Goal: Task Accomplishment & Management: Use online tool/utility

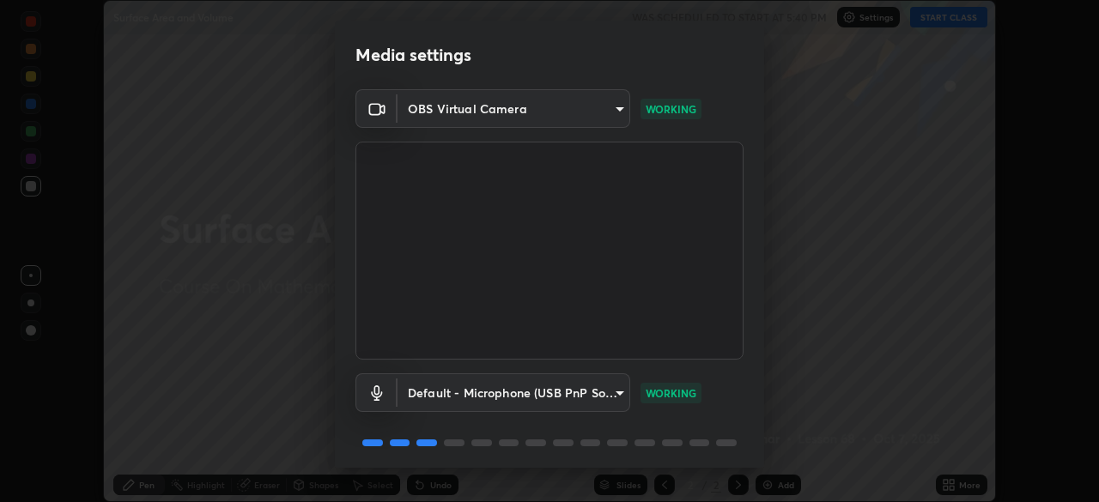
scroll to position [61, 0]
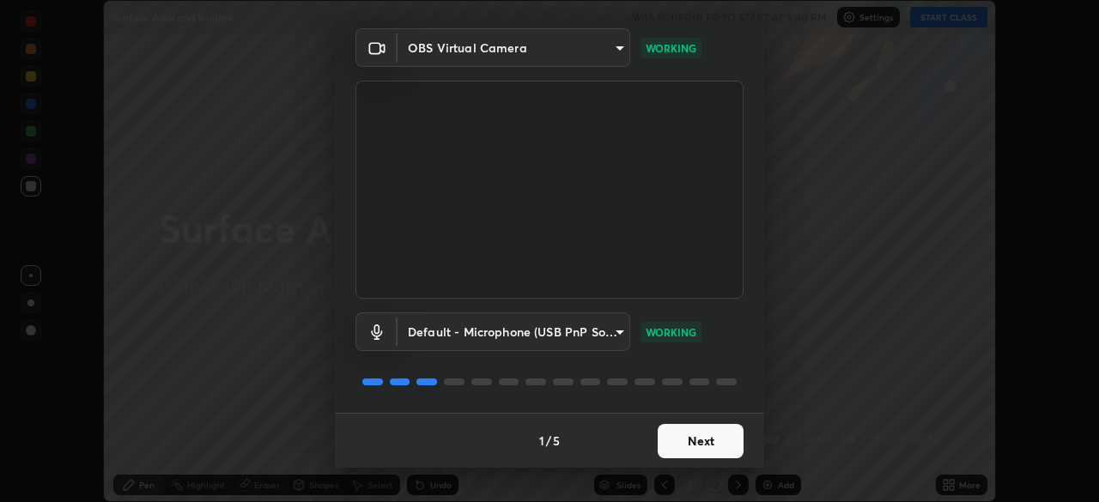
click at [679, 441] on button "Next" at bounding box center [701, 441] width 86 height 34
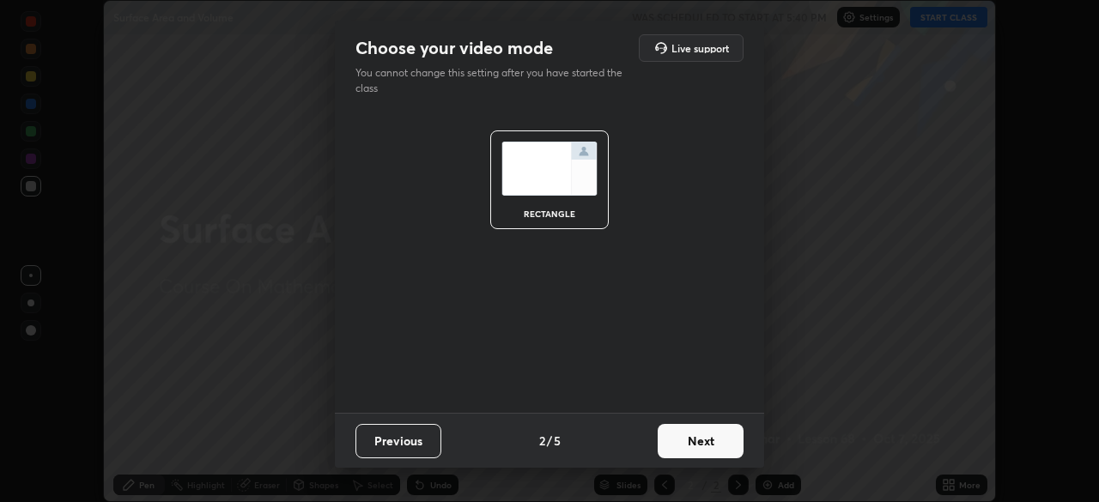
click at [687, 440] on button "Next" at bounding box center [701, 441] width 86 height 34
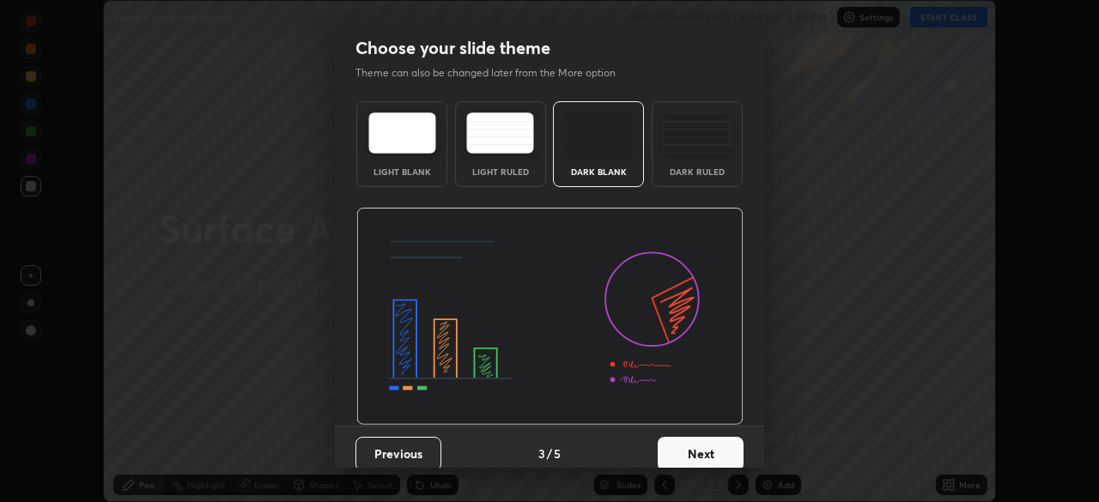
click at [690, 446] on button "Next" at bounding box center [701, 454] width 86 height 34
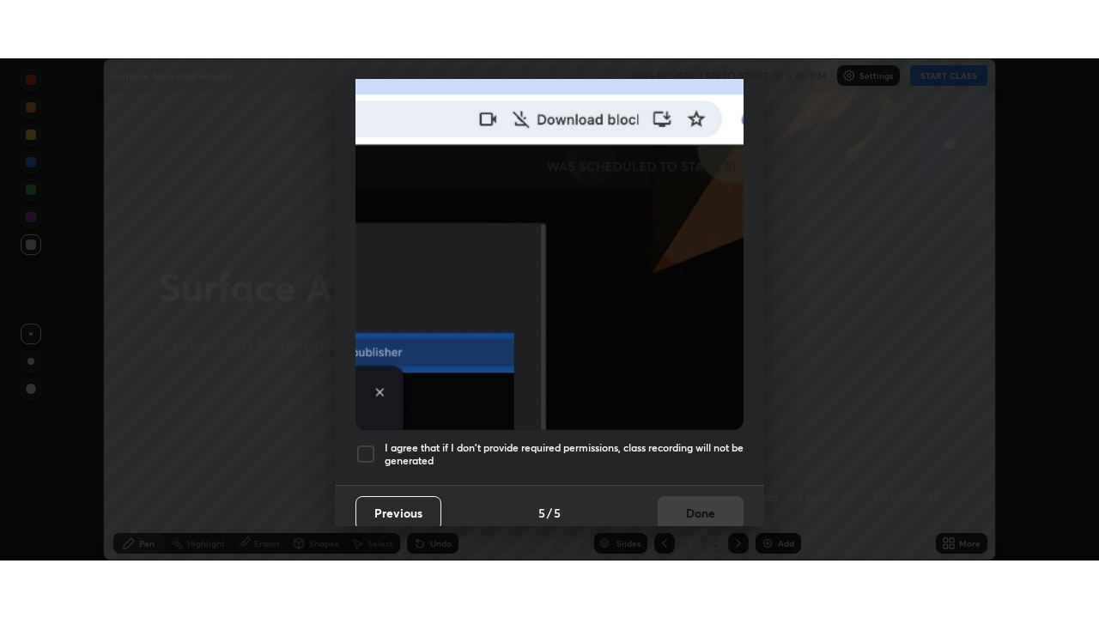
scroll to position [411, 0]
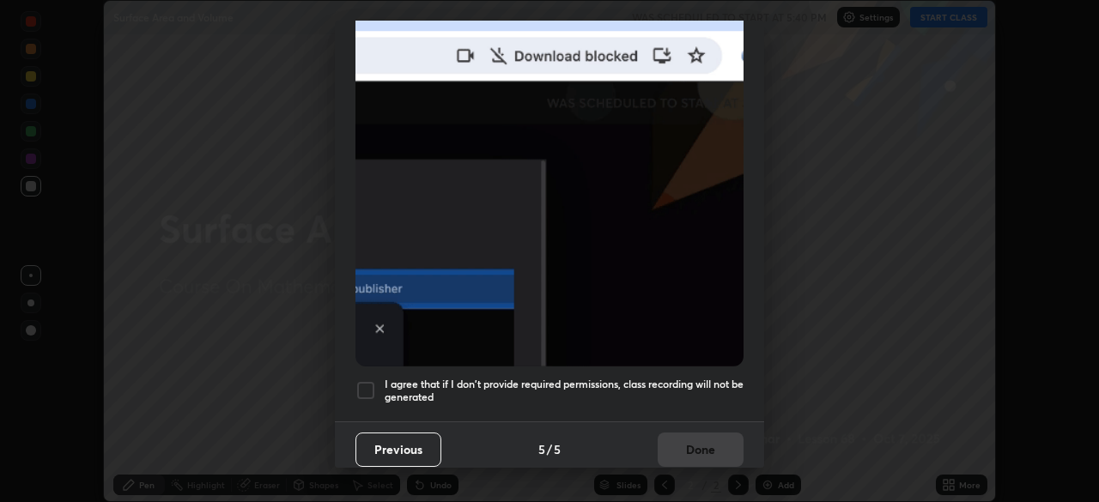
click at [357, 386] on div at bounding box center [366, 390] width 21 height 21
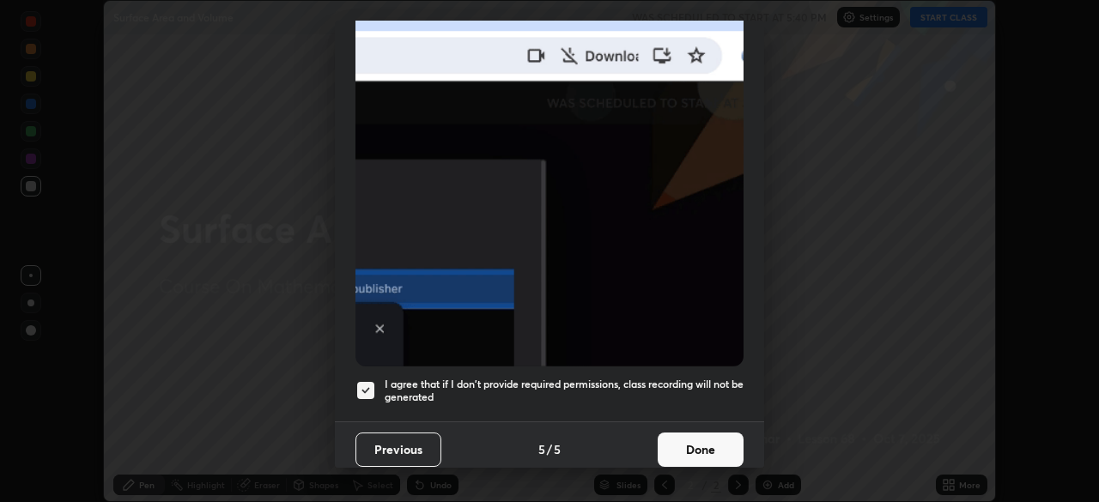
click at [690, 436] on button "Done" at bounding box center [701, 450] width 86 height 34
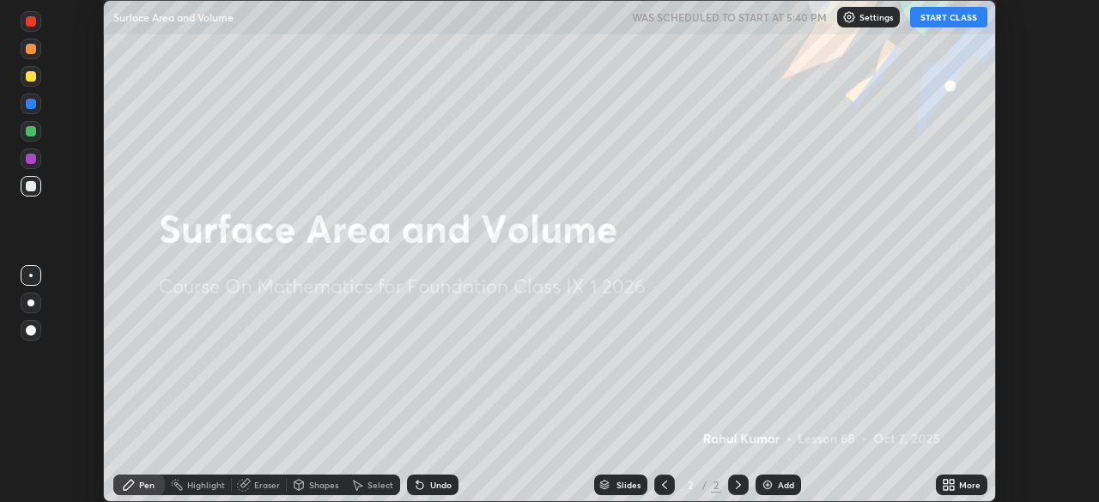
click at [942, 16] on button "START CLASS" at bounding box center [948, 17] width 77 height 21
click at [952, 469] on div "More" at bounding box center [962, 485] width 52 height 34
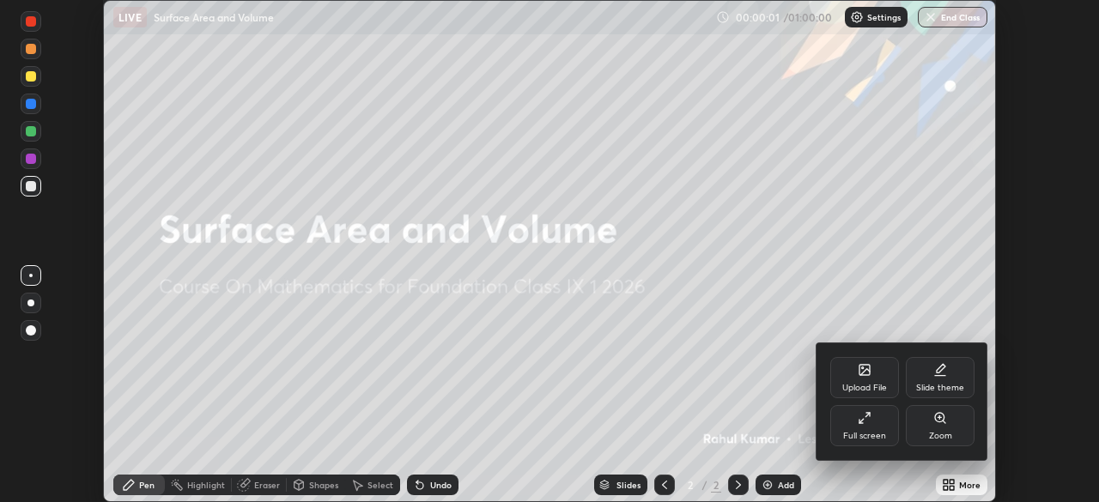
click at [957, 480] on div at bounding box center [549, 251] width 1099 height 502
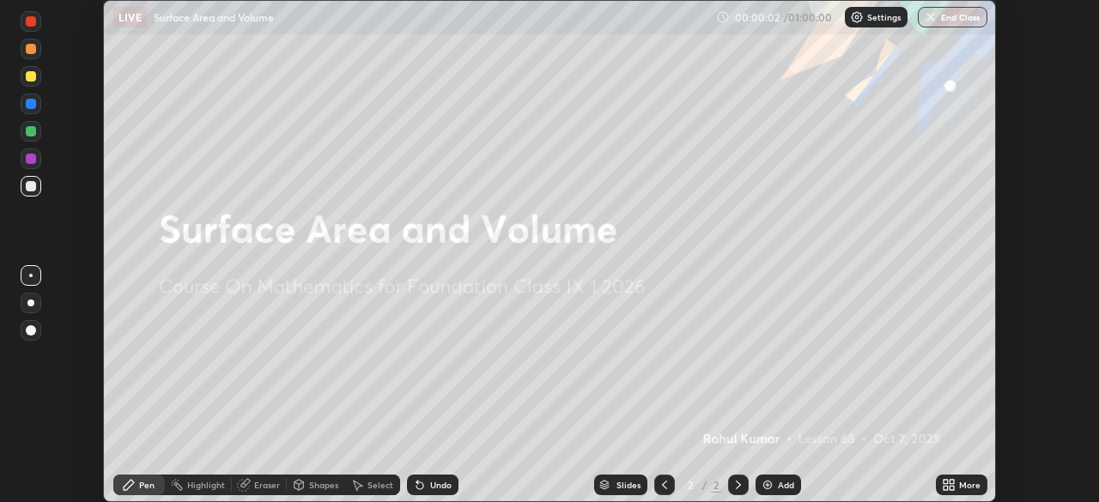
click at [952, 488] on icon at bounding box center [952, 488] width 4 height 4
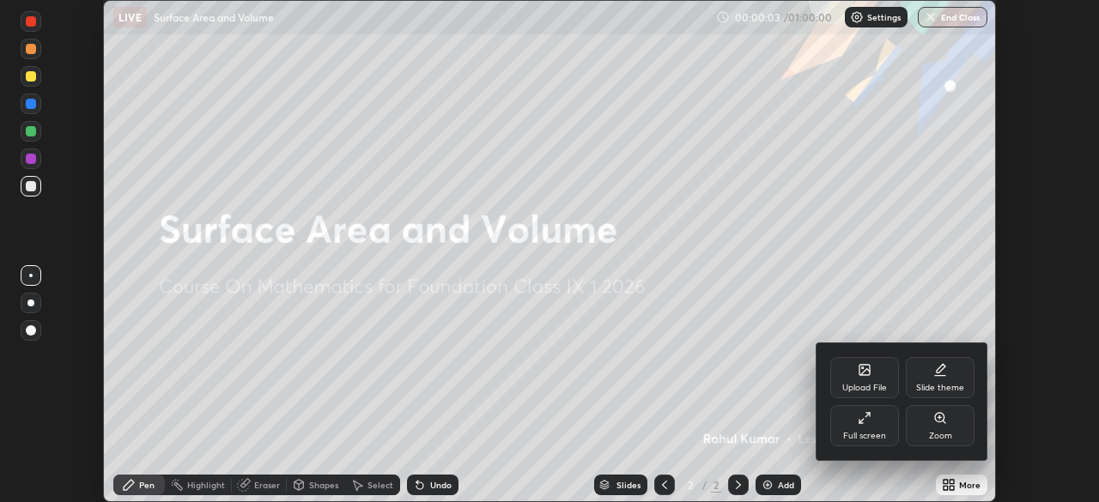
click at [880, 435] on div "Full screen" at bounding box center [864, 436] width 43 height 9
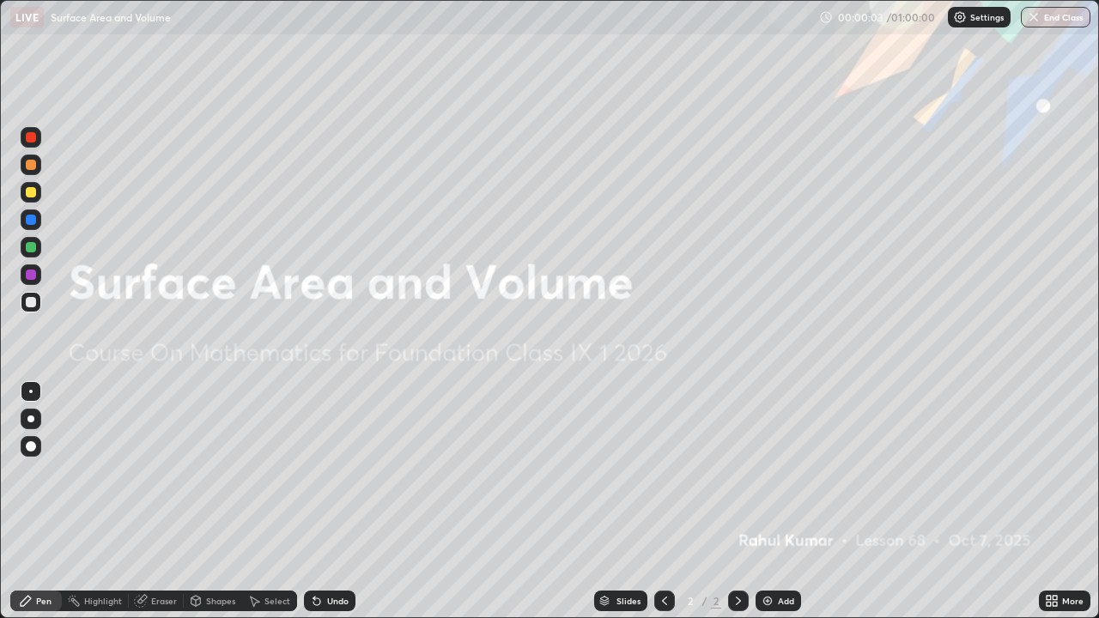
scroll to position [618, 1099]
click at [766, 502] on img at bounding box center [768, 601] width 14 height 14
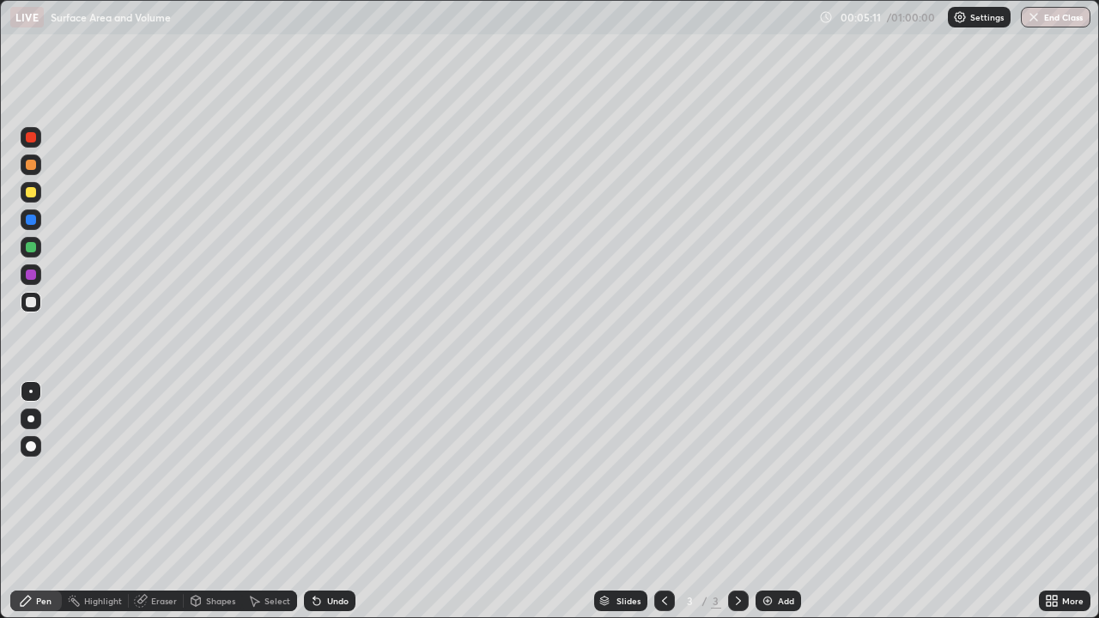
click at [31, 197] on div at bounding box center [31, 192] width 10 height 10
click at [28, 302] on div at bounding box center [31, 302] width 10 height 10
click at [216, 502] on div "Shapes" at bounding box center [220, 601] width 29 height 9
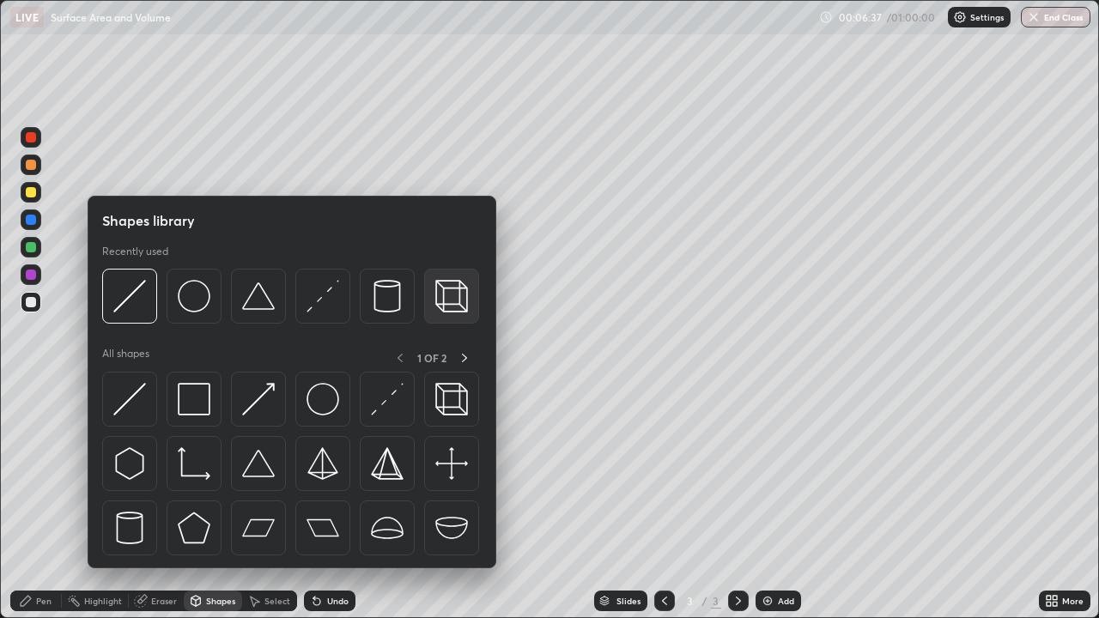
click at [451, 300] on img at bounding box center [451, 296] width 33 height 33
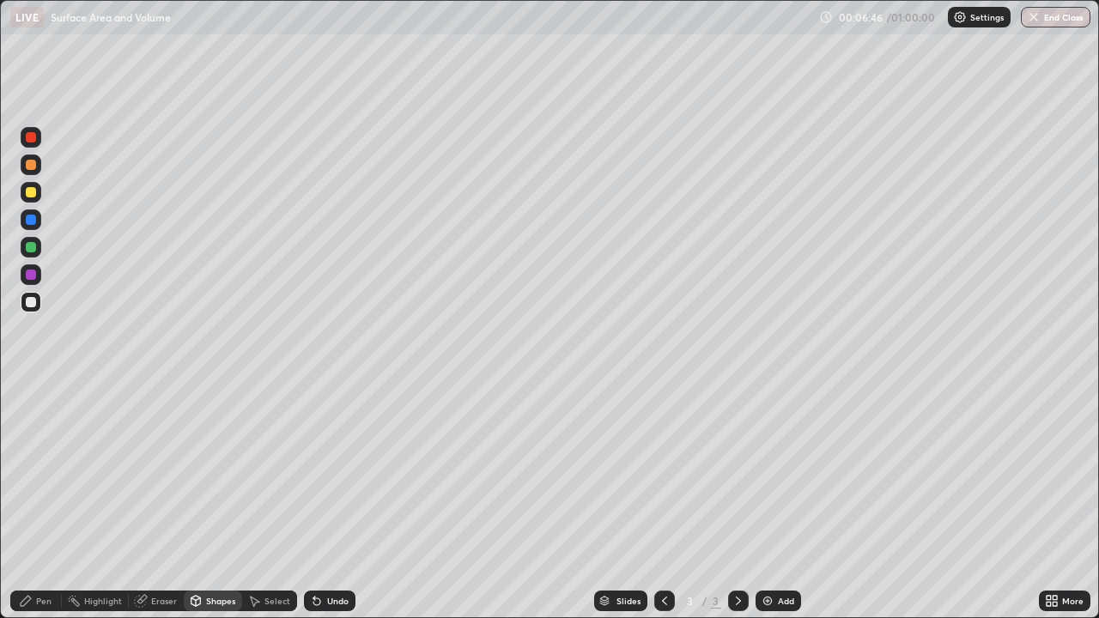
click at [327, 502] on div "Undo" at bounding box center [337, 601] width 21 height 9
click at [212, 502] on div "Shapes" at bounding box center [220, 601] width 29 height 9
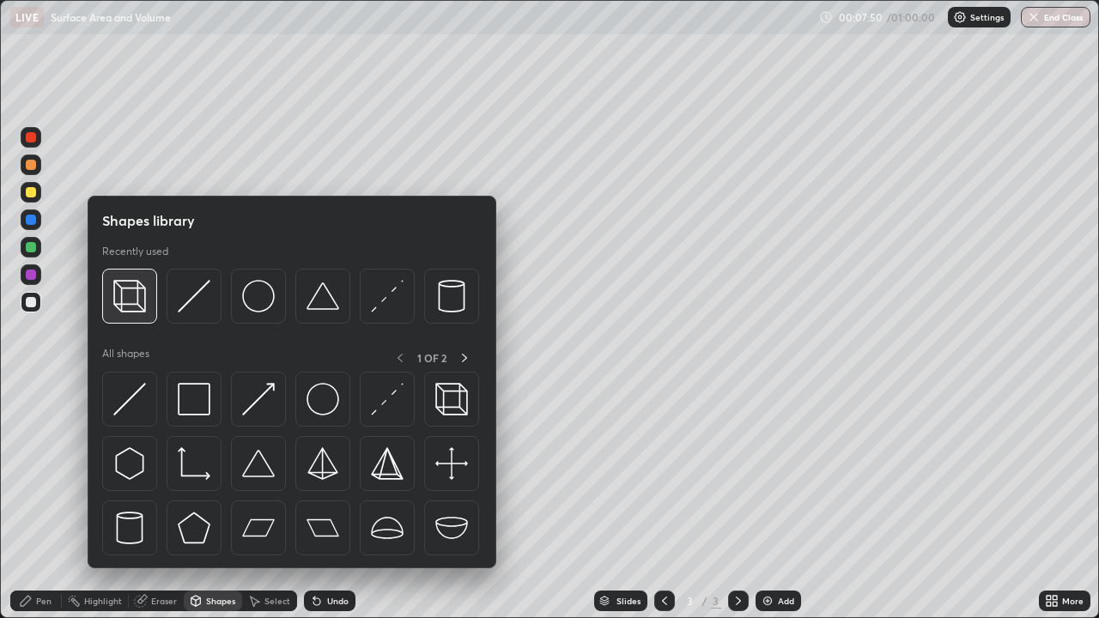
click at [124, 308] on img at bounding box center [129, 296] width 33 height 33
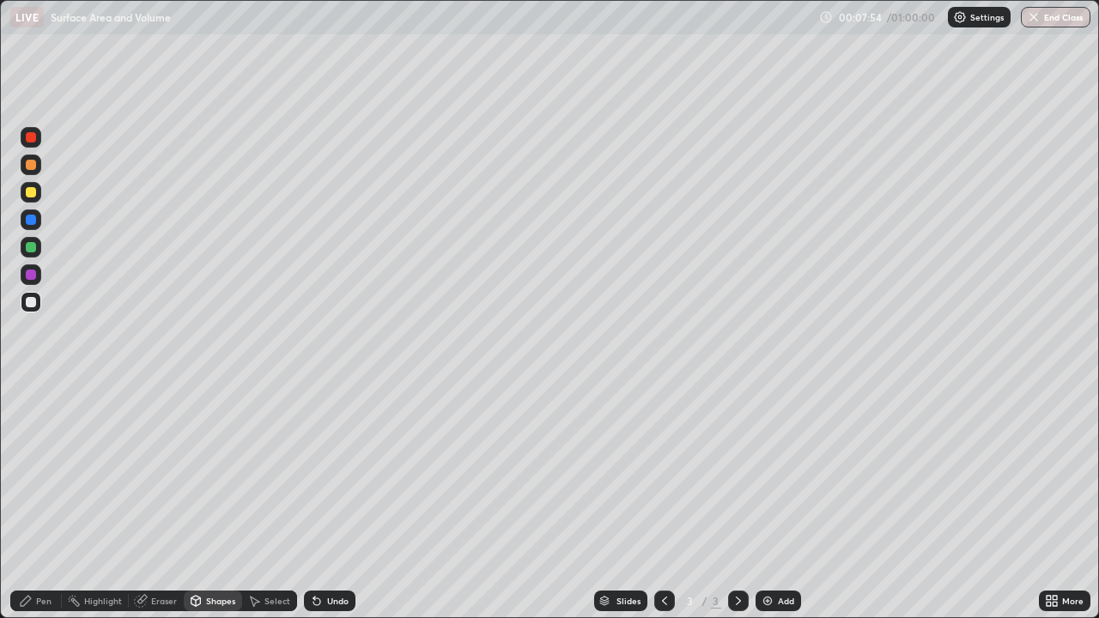
click at [44, 502] on div "Pen" at bounding box center [43, 601] width 15 height 9
click at [32, 192] on div at bounding box center [31, 192] width 10 height 10
click at [27, 301] on div at bounding box center [31, 302] width 10 height 10
click at [319, 502] on div "Undo" at bounding box center [330, 601] width 52 height 21
click at [327, 502] on div "Undo" at bounding box center [337, 601] width 21 height 9
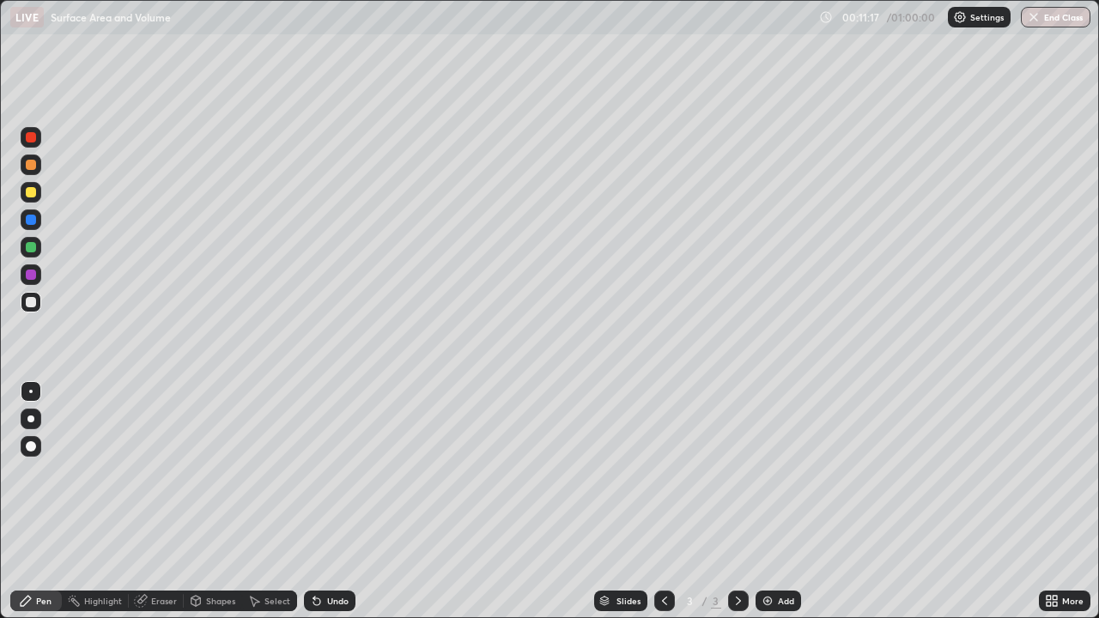
click at [336, 502] on div "Undo" at bounding box center [337, 601] width 21 height 9
click at [337, 502] on div "Undo" at bounding box center [337, 601] width 21 height 9
click at [336, 502] on div "Undo" at bounding box center [337, 601] width 21 height 9
click at [27, 196] on div at bounding box center [31, 192] width 10 height 10
click at [29, 302] on div at bounding box center [31, 302] width 10 height 10
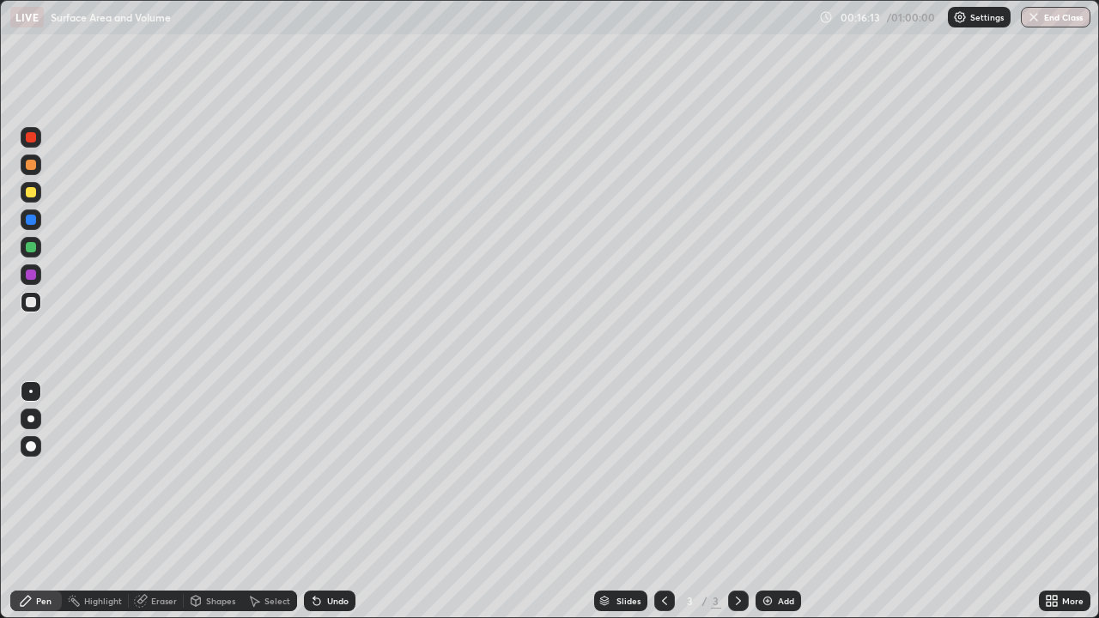
click at [774, 502] on div "Add" at bounding box center [779, 601] width 46 height 21
click at [663, 502] on icon at bounding box center [665, 601] width 14 height 14
click at [769, 502] on div "Add" at bounding box center [779, 601] width 46 height 21
click at [32, 194] on div at bounding box center [31, 192] width 10 height 10
click at [30, 307] on div at bounding box center [31, 302] width 10 height 10
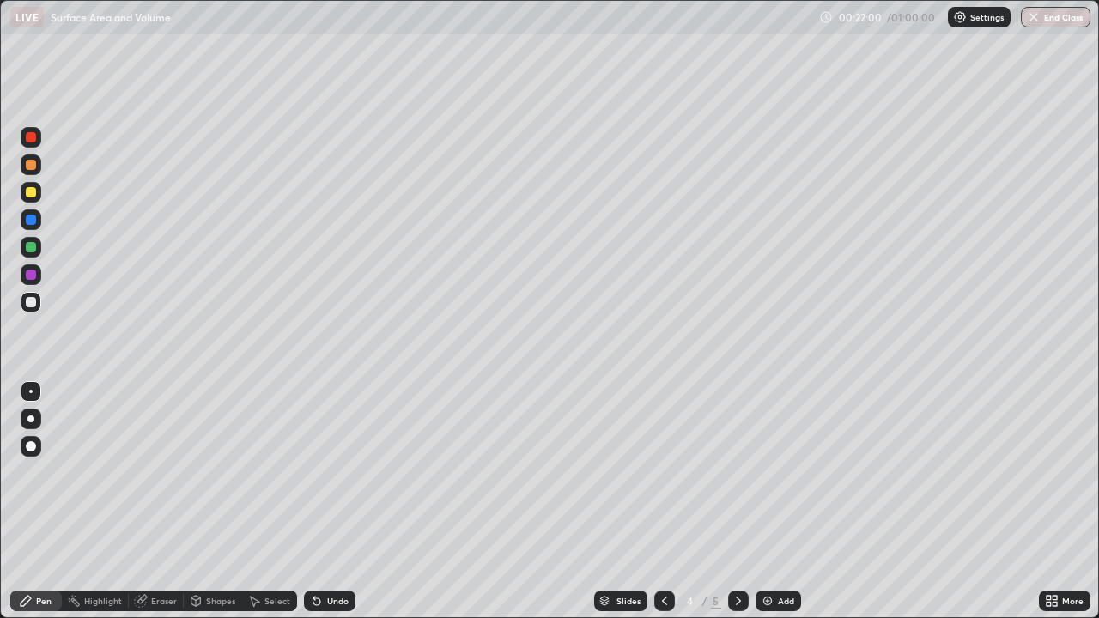
click at [211, 502] on div "Shapes" at bounding box center [220, 601] width 29 height 9
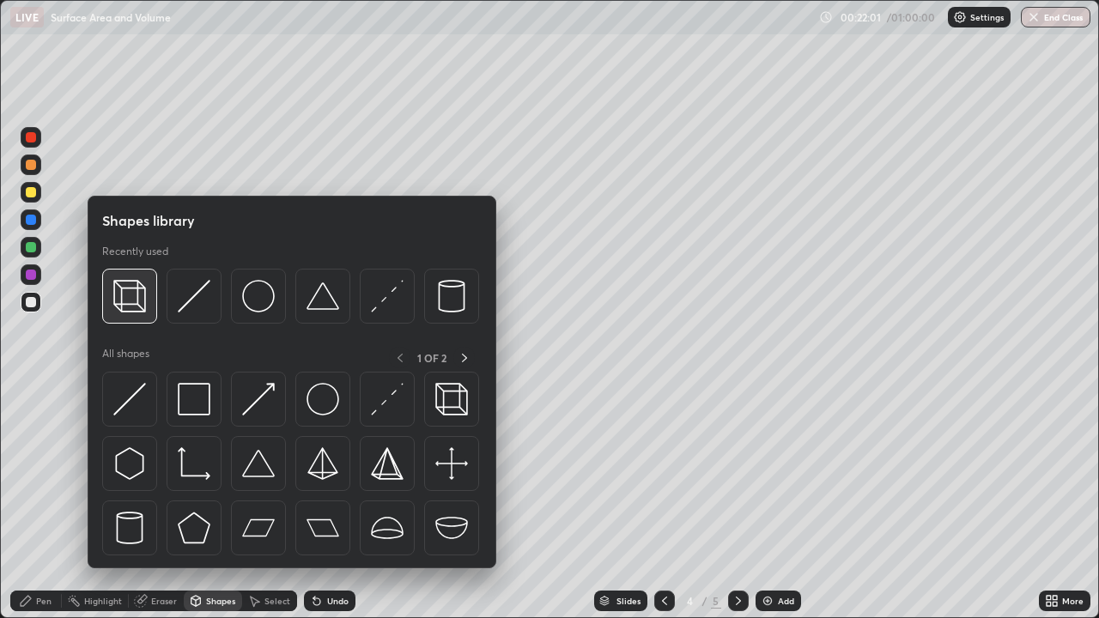
click at [136, 303] on img at bounding box center [129, 296] width 33 height 33
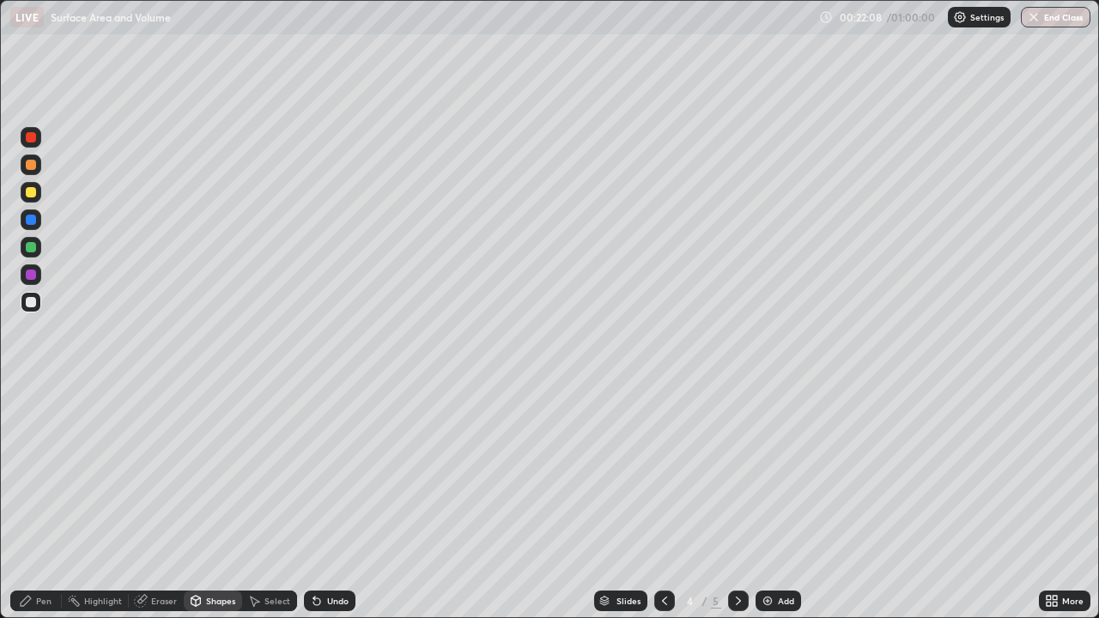
click at [49, 502] on div "Pen" at bounding box center [43, 601] width 15 height 9
click at [338, 502] on div "Undo" at bounding box center [337, 601] width 21 height 9
click at [335, 502] on div "Undo" at bounding box center [337, 601] width 21 height 9
click at [161, 502] on div "Eraser" at bounding box center [164, 601] width 26 height 9
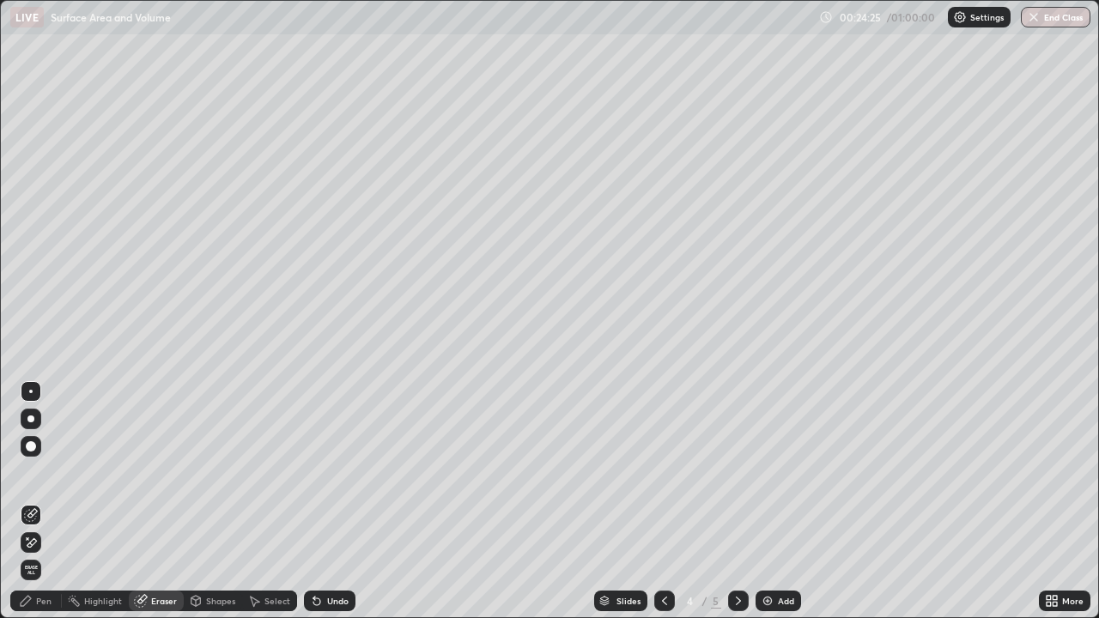
click at [42, 502] on div "Pen" at bounding box center [43, 601] width 15 height 9
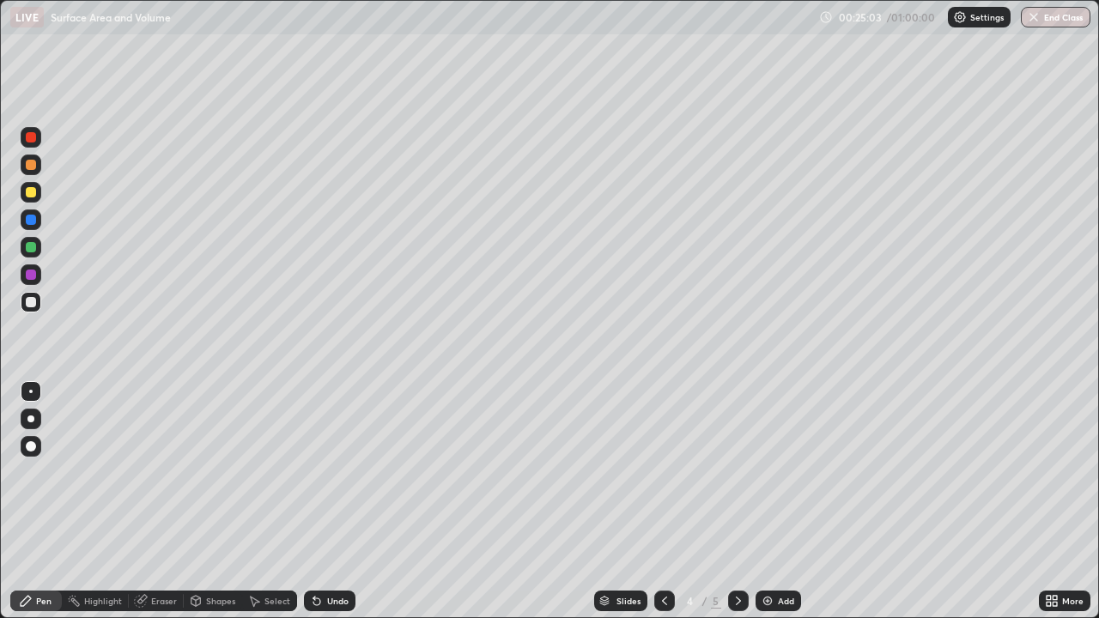
click at [158, 502] on div "Eraser" at bounding box center [164, 601] width 26 height 9
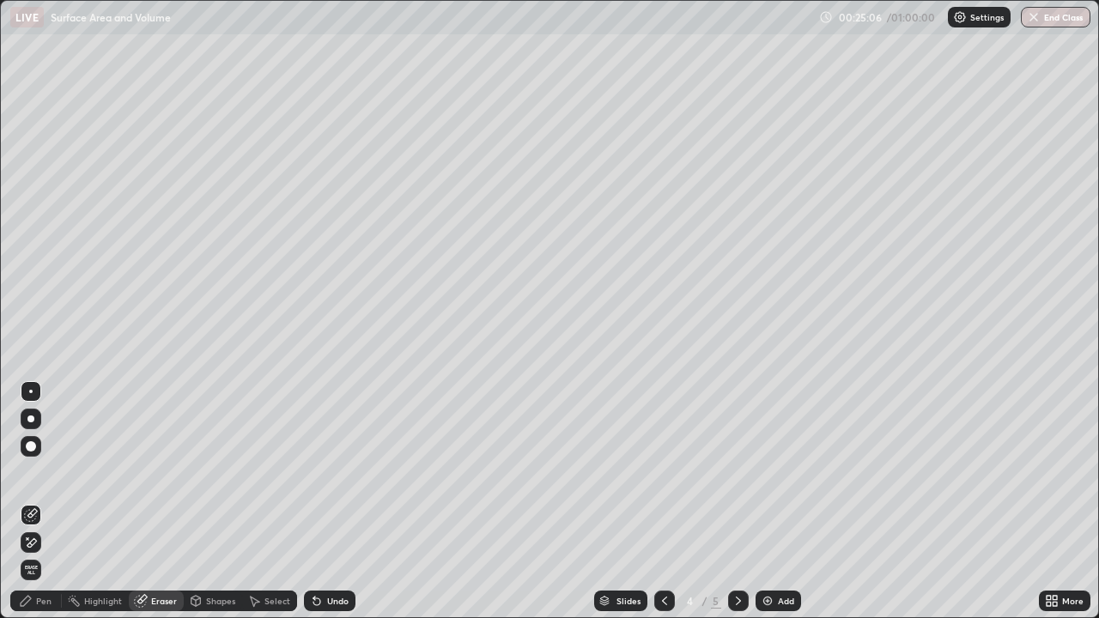
click at [30, 502] on icon at bounding box center [26, 601] width 14 height 14
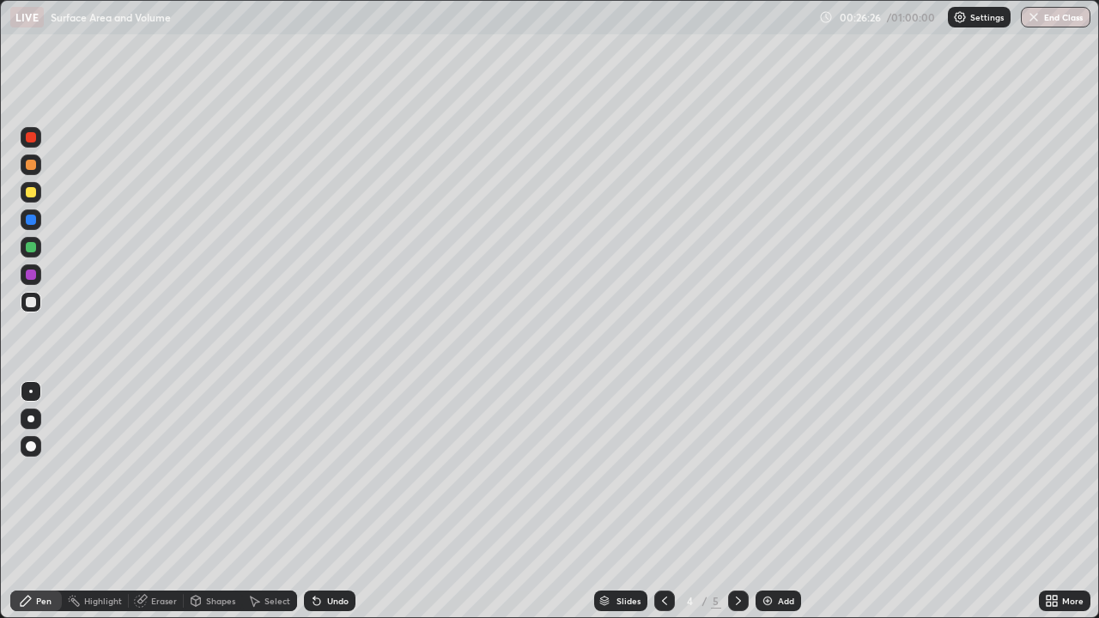
click at [737, 502] on icon at bounding box center [738, 601] width 5 height 9
click at [35, 189] on div at bounding box center [31, 192] width 10 height 10
click at [331, 502] on div "Undo" at bounding box center [330, 601] width 52 height 21
click at [30, 310] on div at bounding box center [31, 302] width 21 height 21
click at [769, 502] on img at bounding box center [768, 601] width 14 height 14
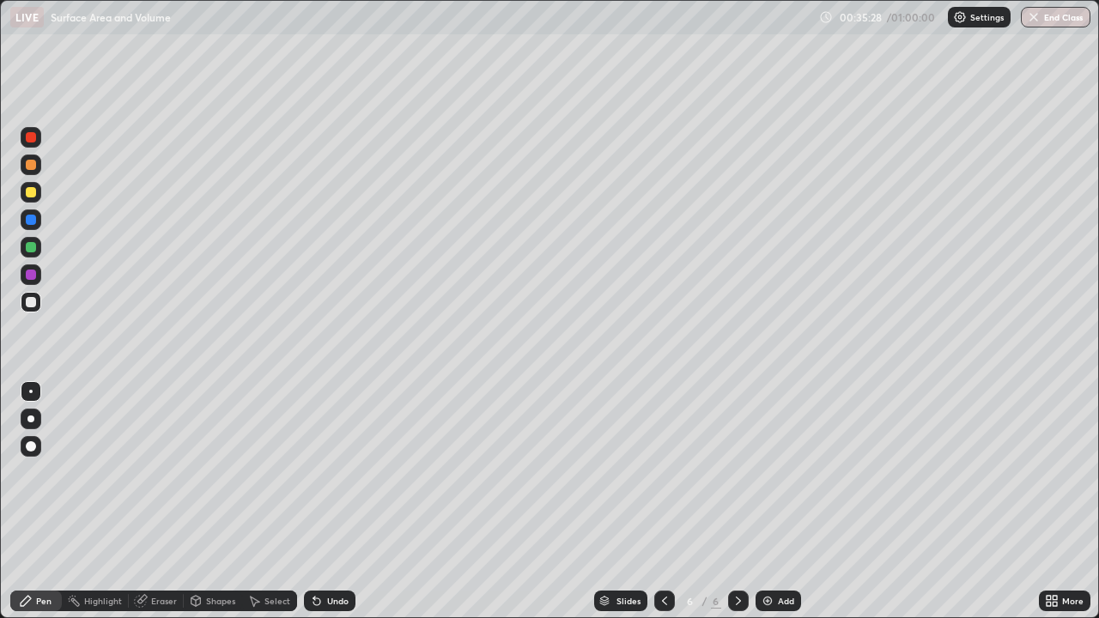
click at [661, 502] on icon at bounding box center [665, 601] width 14 height 14
click at [728, 502] on div at bounding box center [738, 601] width 21 height 21
click at [30, 193] on div at bounding box center [31, 192] width 10 height 10
click at [166, 502] on div "Eraser" at bounding box center [164, 601] width 26 height 9
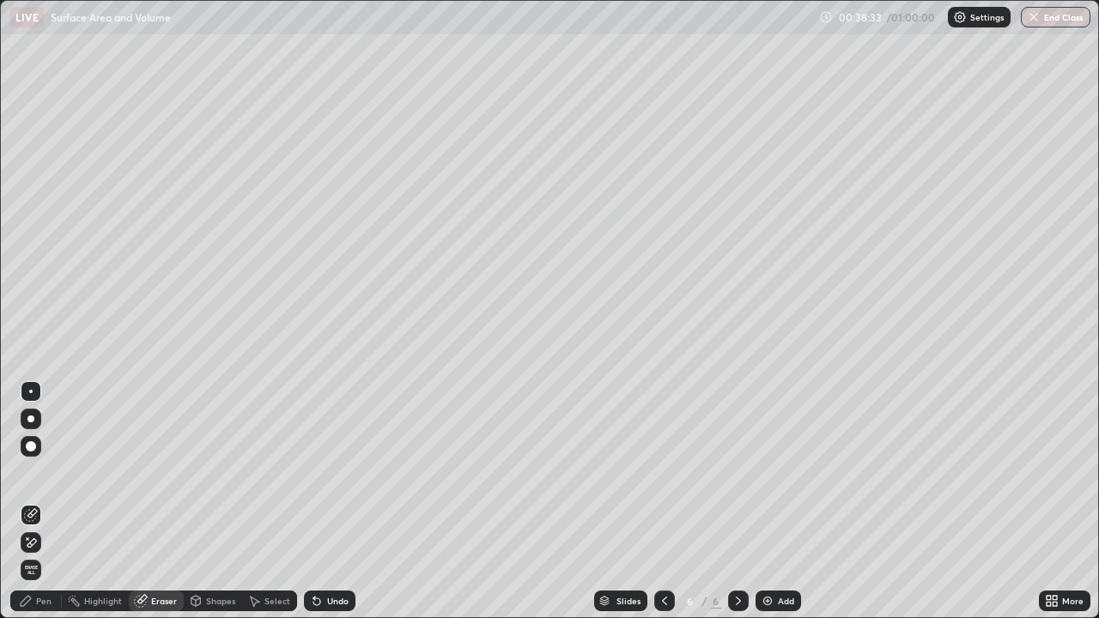
click at [50, 502] on div "Pen" at bounding box center [43, 601] width 15 height 9
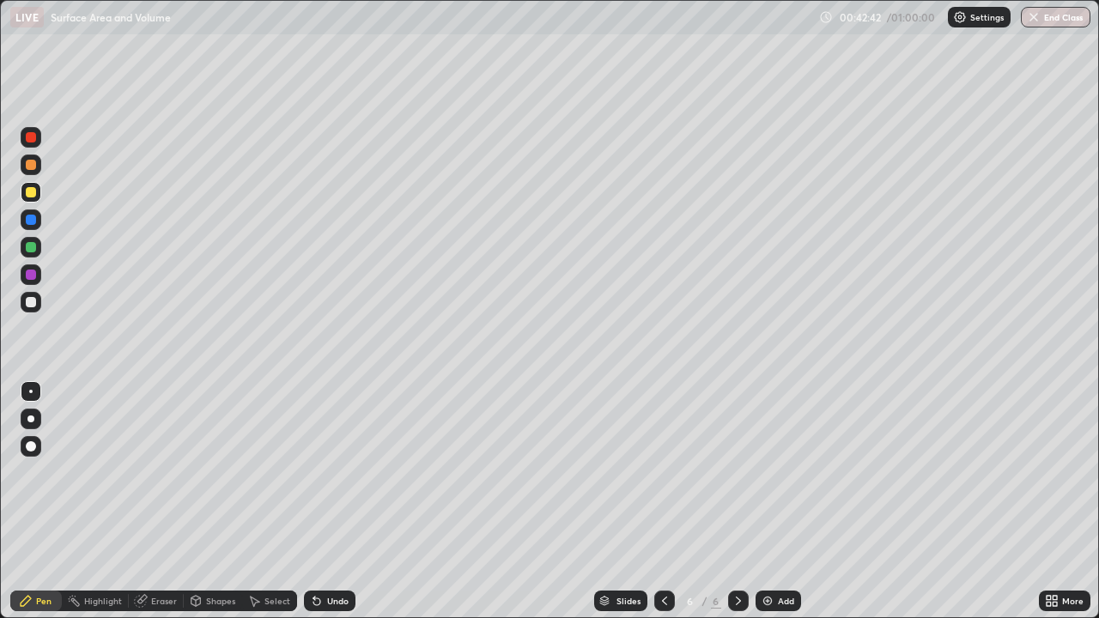
click at [31, 310] on div at bounding box center [31, 302] width 21 height 21
click at [320, 502] on icon at bounding box center [317, 601] width 14 height 14
click at [323, 502] on div "Undo" at bounding box center [330, 601] width 52 height 21
click at [14, 502] on div "Pen" at bounding box center [36, 601] width 52 height 21
click at [329, 502] on div "Undo" at bounding box center [337, 601] width 21 height 9
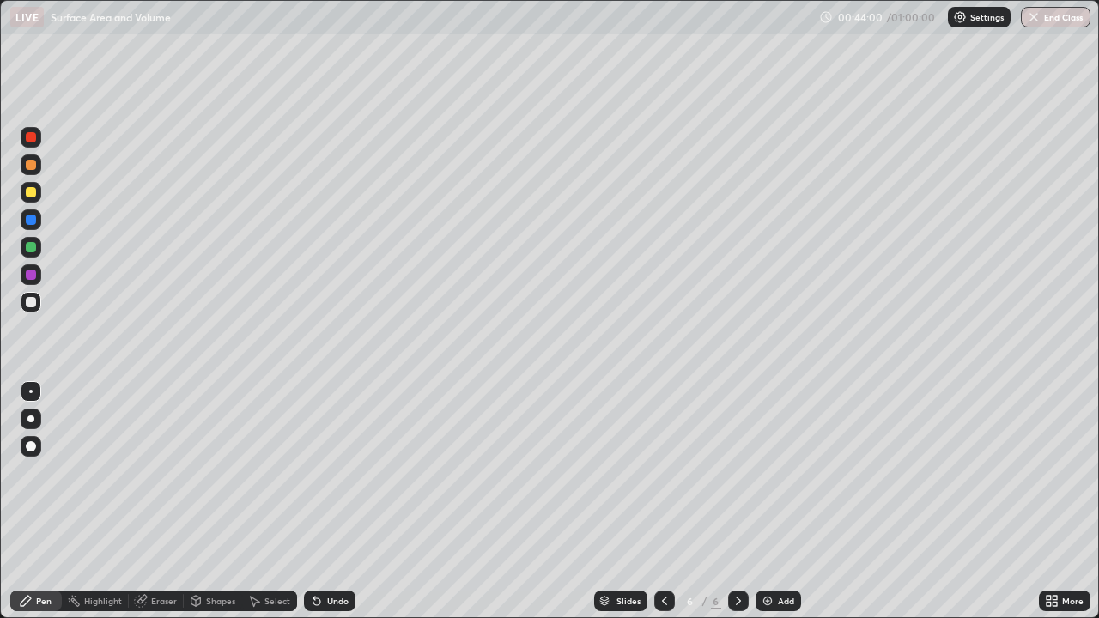
click at [327, 502] on div "Undo" at bounding box center [337, 601] width 21 height 9
click at [329, 502] on div "Undo" at bounding box center [337, 601] width 21 height 9
click at [330, 502] on div "Undo" at bounding box center [337, 601] width 21 height 9
click at [314, 502] on icon at bounding box center [316, 602] width 7 height 7
click at [329, 502] on div "Undo" at bounding box center [330, 601] width 52 height 21
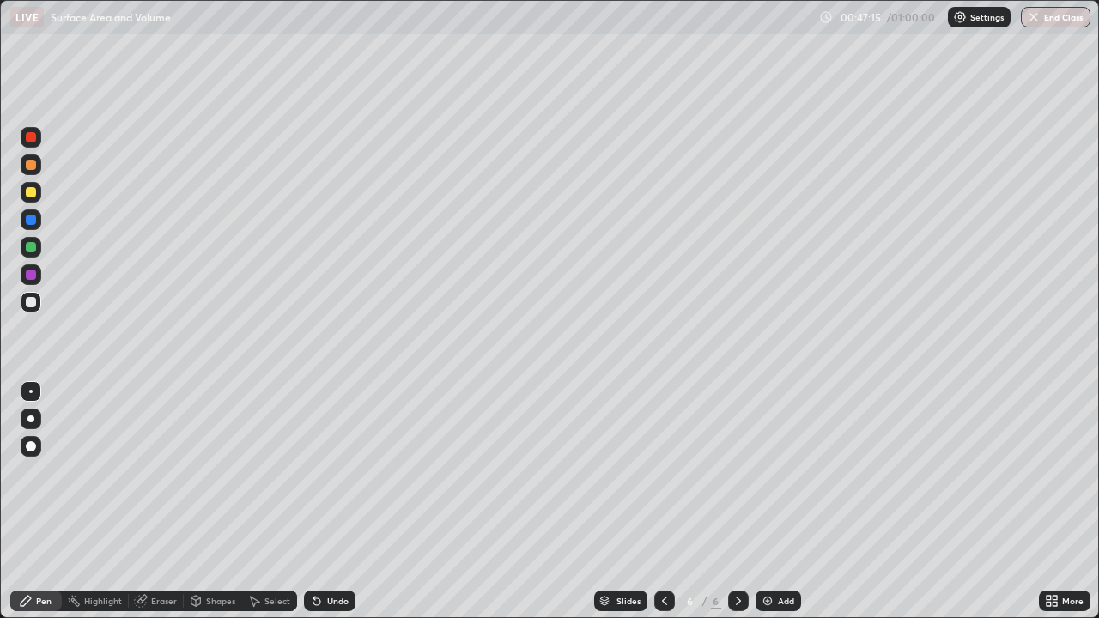
click at [772, 502] on img at bounding box center [768, 601] width 14 height 14
click at [31, 199] on div at bounding box center [31, 192] width 21 height 21
click at [28, 300] on div at bounding box center [31, 302] width 10 height 10
click at [153, 502] on div "Eraser" at bounding box center [164, 601] width 26 height 9
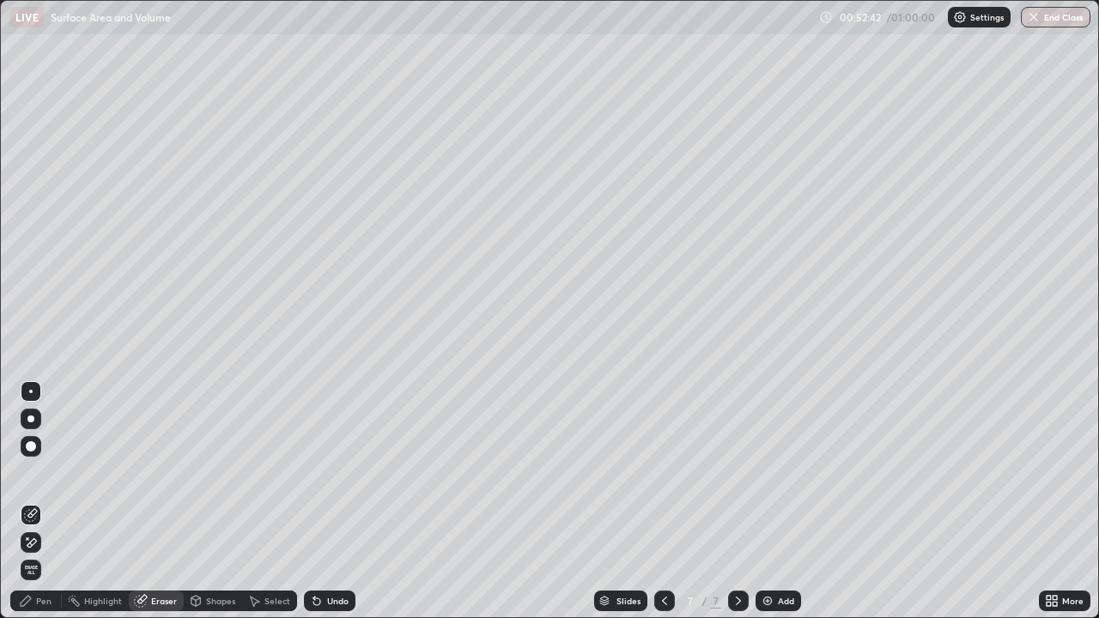
click at [43, 502] on div "Pen" at bounding box center [43, 601] width 15 height 9
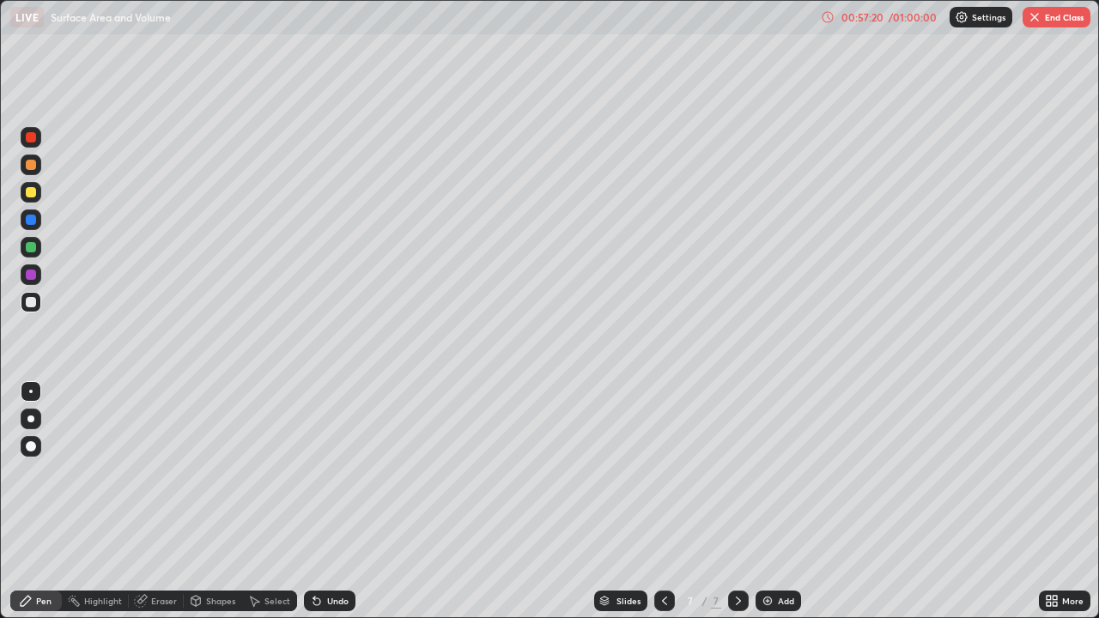
click at [1053, 15] on button "End Class" at bounding box center [1057, 17] width 68 height 21
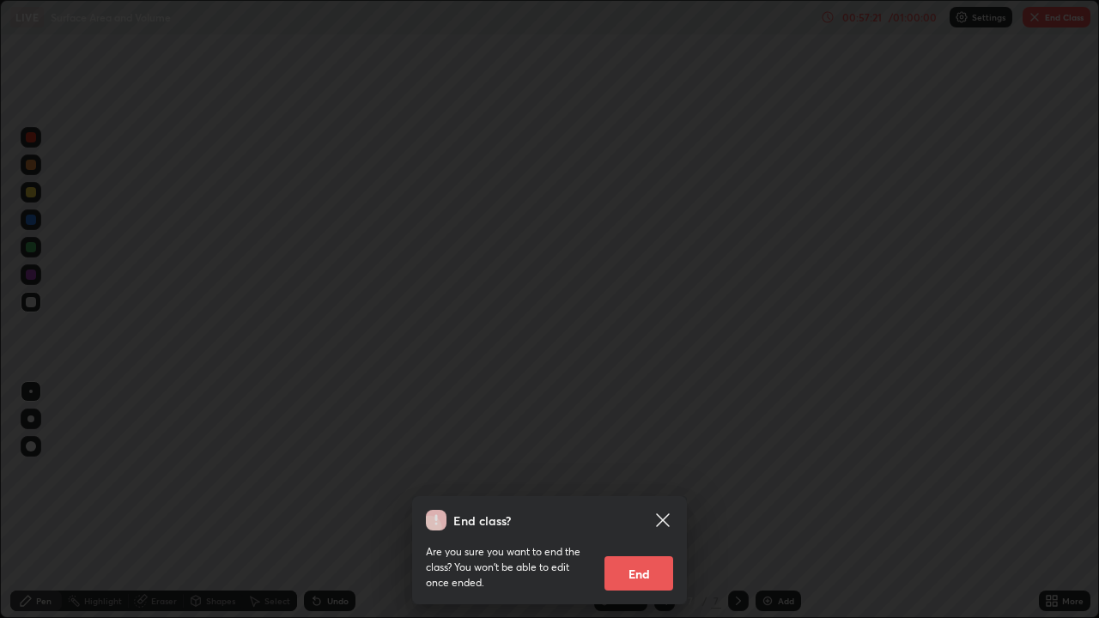
click at [633, 502] on button "End" at bounding box center [639, 573] width 69 height 34
